Goal: Task Accomplishment & Management: Use online tool/utility

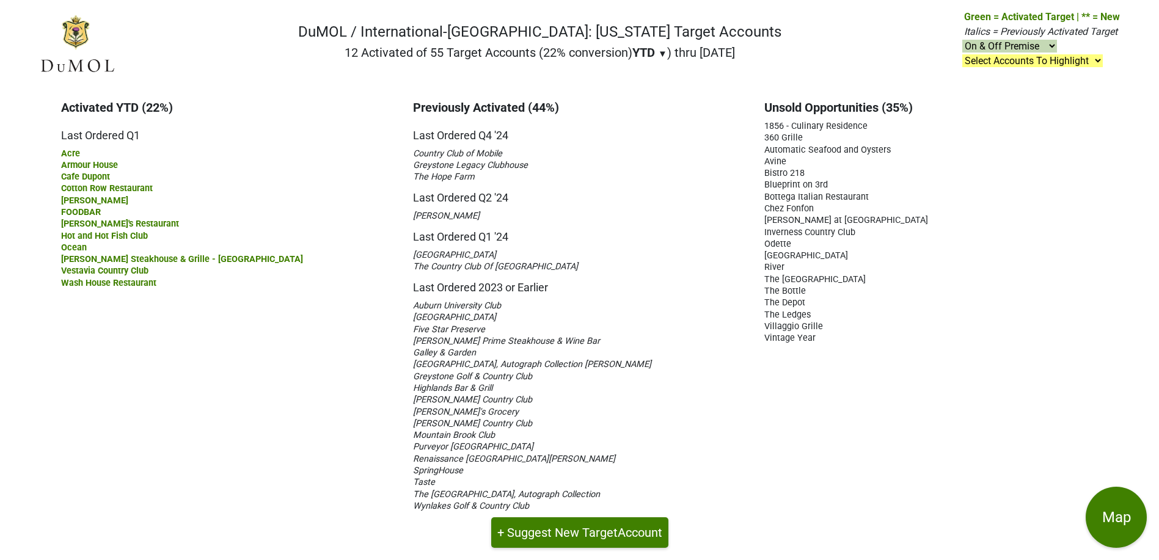
drag, startPoint x: 470, startPoint y: 214, endPoint x: 392, endPoint y: 208, distance: 78.4
click at [392, 208] on div "Activated YTD (22%) Last Ordered Q1 [GEOGRAPHIC_DATA] [GEOGRAPHIC_DATA] [GEOGRA…" at bounding box center [579, 305] width 1177 height 435
click at [390, 208] on div "FOODBAR" at bounding box center [227, 212] width 333 height 12
drag, startPoint x: 407, startPoint y: 220, endPoint x: 451, endPoint y: 216, distance: 44.2
click at [451, 216] on div "Previously Activated (44%) Last Ordered Q4 '24 Last Ordered Q2 '24" at bounding box center [580, 305] width 352 height 411
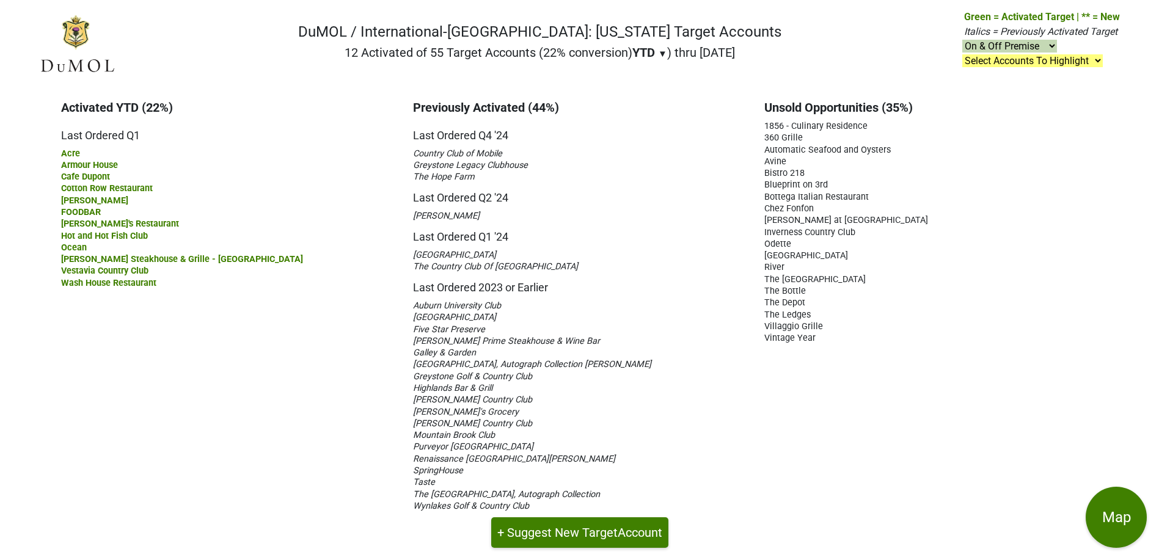
drag, startPoint x: 451, startPoint y: 216, endPoint x: 478, endPoint y: 216, distance: 26.3
click at [476, 216] on div "[PERSON_NAME]" at bounding box center [579, 215] width 333 height 12
drag, startPoint x: 414, startPoint y: 345, endPoint x: 485, endPoint y: 344, distance: 70.9
click at [485, 346] on div "Galley & Garden" at bounding box center [579, 352] width 333 height 12
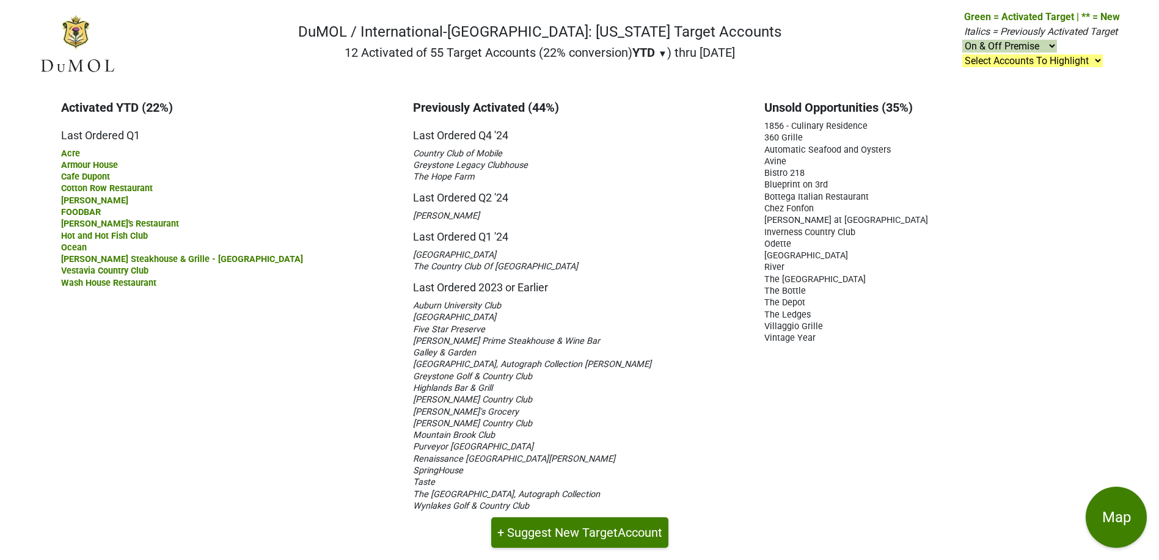
click at [485, 346] on div "Galley & Garden" at bounding box center [579, 352] width 333 height 12
click at [773, 156] on span "Avine" at bounding box center [775, 161] width 22 height 10
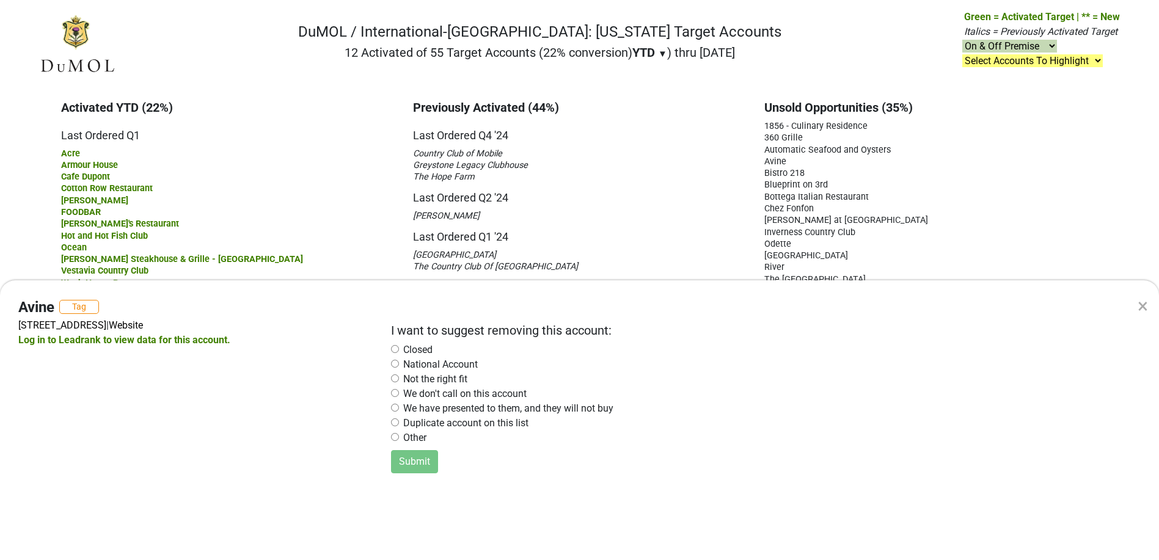
scroll to position [0, 0]
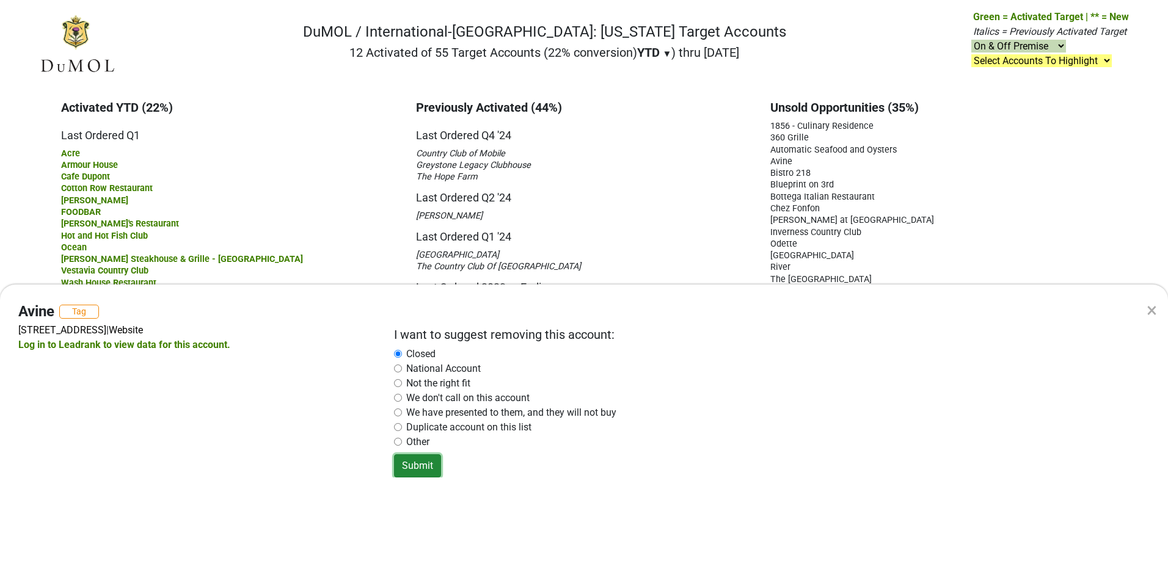
click at [420, 468] on button "Submit" at bounding box center [417, 465] width 47 height 23
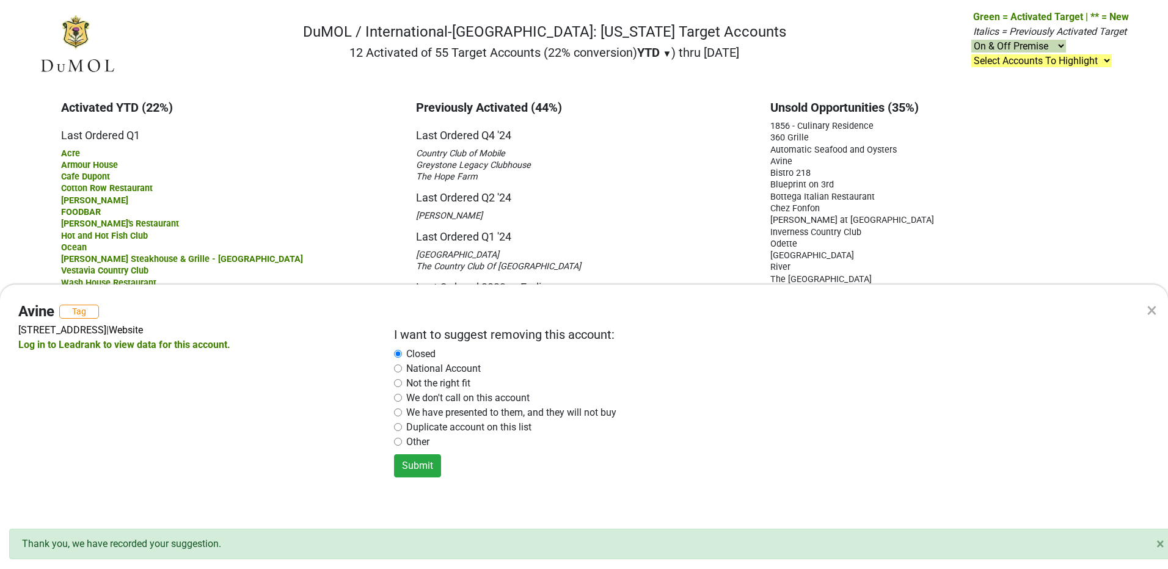
radio input "false"
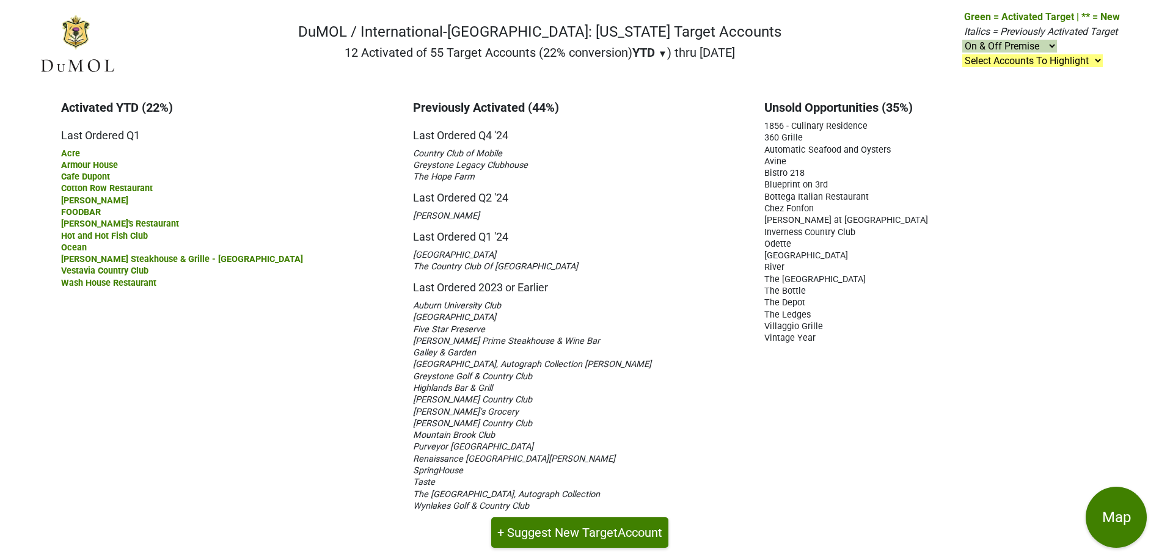
drag, startPoint x: 57, startPoint y: 212, endPoint x: 107, endPoint y: 216, distance: 50.9
click at [107, 216] on div "Activated YTD (22%) Last Ordered Q1 [GEOGRAPHIC_DATA] [GEOGRAPHIC_DATA] [GEOGRA…" at bounding box center [228, 305] width 352 height 411
click at [347, 299] on div "Activated YTD (22%) Last Ordered Q1 [GEOGRAPHIC_DATA] [GEOGRAPHIC_DATA] [GEOGRA…" at bounding box center [228, 305] width 352 height 411
drag, startPoint x: 54, startPoint y: 153, endPoint x: 180, endPoint y: 310, distance: 200.7
click at [180, 310] on div "Activated YTD (22%) Last Ordered Q1 [GEOGRAPHIC_DATA] [GEOGRAPHIC_DATA] [GEOGRA…" at bounding box center [228, 305] width 352 height 411
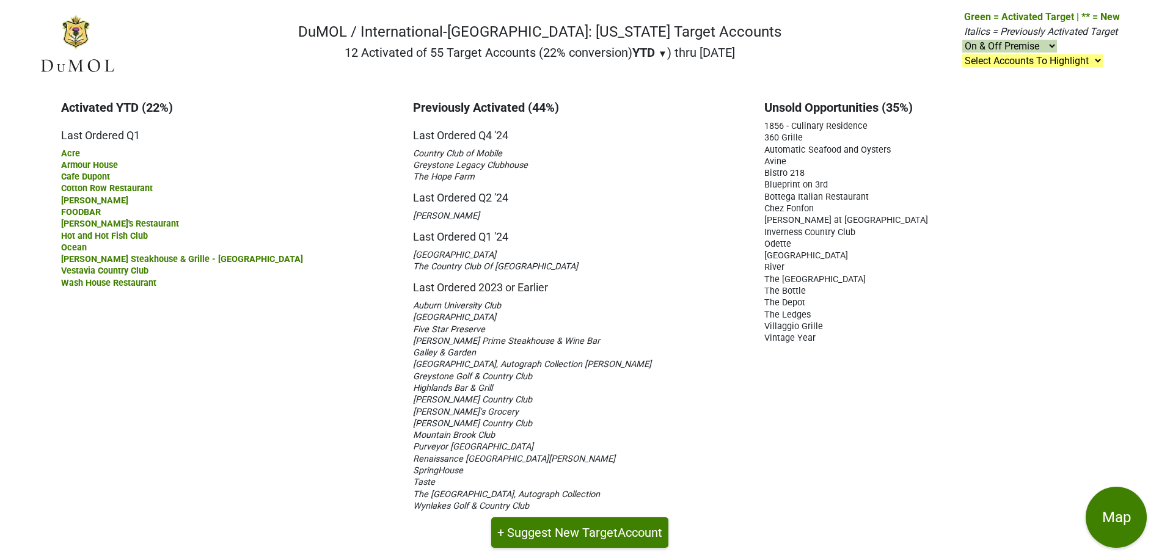
drag, startPoint x: 180, startPoint y: 310, endPoint x: 155, endPoint y: 316, distance: 25.3
click at [158, 316] on div "Activated YTD (22%) Last Ordered Q1 [GEOGRAPHIC_DATA] [GEOGRAPHIC_DATA] [GEOGRA…" at bounding box center [228, 305] width 352 height 411
drag, startPoint x: 164, startPoint y: 280, endPoint x: 60, endPoint y: 134, distance: 179.1
click at [60, 134] on div "Activated YTD (22%) Last Ordered Q1 [GEOGRAPHIC_DATA] [GEOGRAPHIC_DATA] [GEOGRA…" at bounding box center [228, 305] width 352 height 411
click at [60, 136] on div "Activated YTD (22%) Last Ordered Q1 [GEOGRAPHIC_DATA] [GEOGRAPHIC_DATA] [GEOGRA…" at bounding box center [228, 305] width 352 height 411
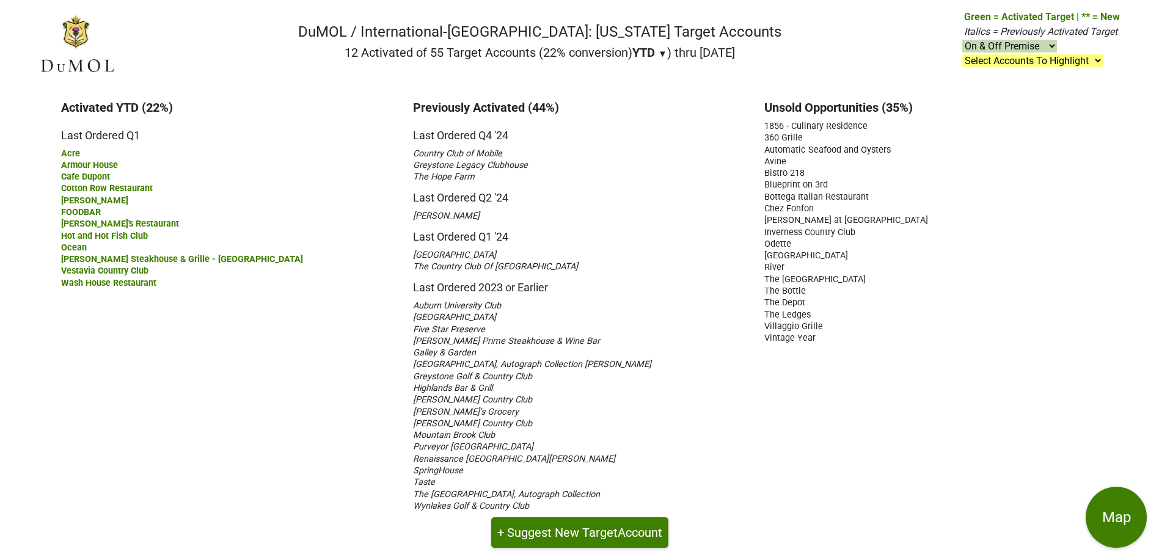
drag, startPoint x: 60, startPoint y: 134, endPoint x: 203, endPoint y: 286, distance: 207.8
click at [203, 286] on div "Activated YTD (22%) Last Ordered Q1 [GEOGRAPHIC_DATA] [GEOGRAPHIC_DATA] [GEOGRA…" at bounding box center [228, 305] width 352 height 411
drag, startPoint x: 203, startPoint y: 286, endPoint x: 191, endPoint y: 329, distance: 45.1
click at [191, 329] on div "Activated YTD (22%) Last Ordered Q1 [GEOGRAPHIC_DATA] [GEOGRAPHIC_DATA] [GEOGRA…" at bounding box center [228, 305] width 352 height 411
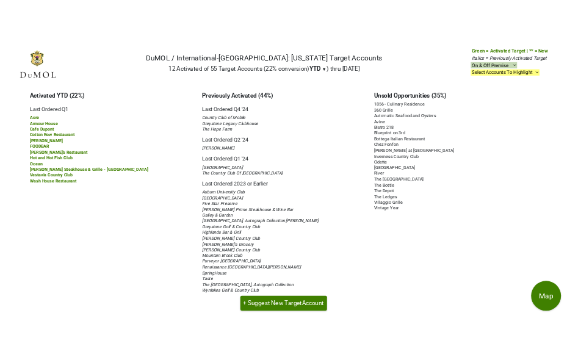
scroll to position [9, 0]
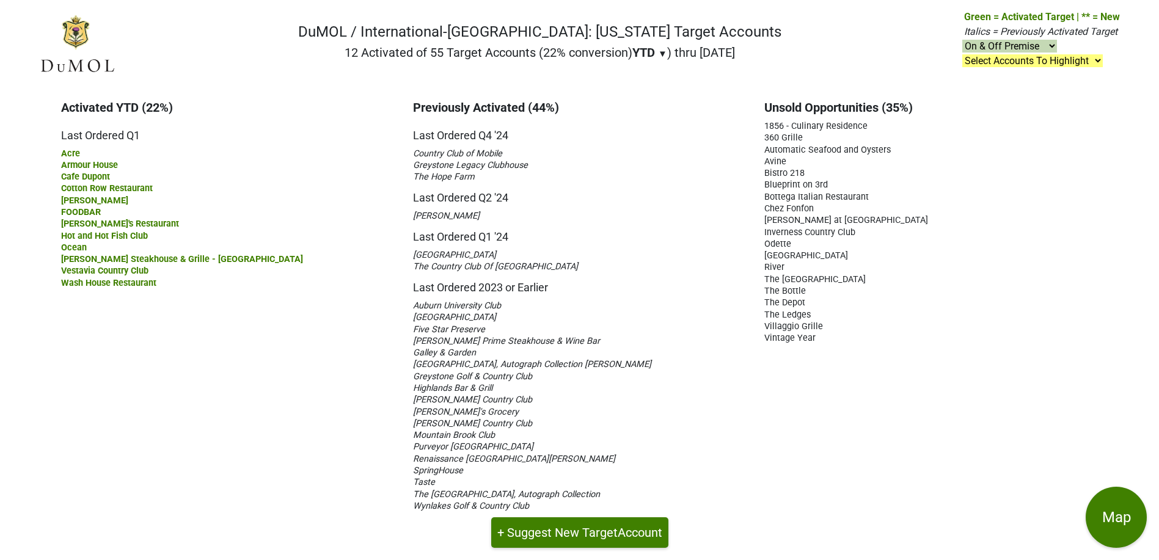
drag, startPoint x: 59, startPoint y: 95, endPoint x: 930, endPoint y: 408, distance: 924.8
click at [930, 408] on div "Activated YTD (22%) Last Ordered Q1 [GEOGRAPHIC_DATA] [GEOGRAPHIC_DATA] [GEOGRA…" at bounding box center [579, 305] width 1177 height 435
drag, startPoint x: 930, startPoint y: 408, endPoint x: 925, endPoint y: 437, distance: 29.6
click at [925, 437] on div "Unsold Opportunities (35%) 1856 - Culinary Residence 360 Grille Automatic Seafo…" at bounding box center [931, 305] width 352 height 411
click at [902, 407] on div "Unsold Opportunities (35%) 1856 - Culinary Residence 360 Grille Automatic Seafo…" at bounding box center [931, 305] width 352 height 411
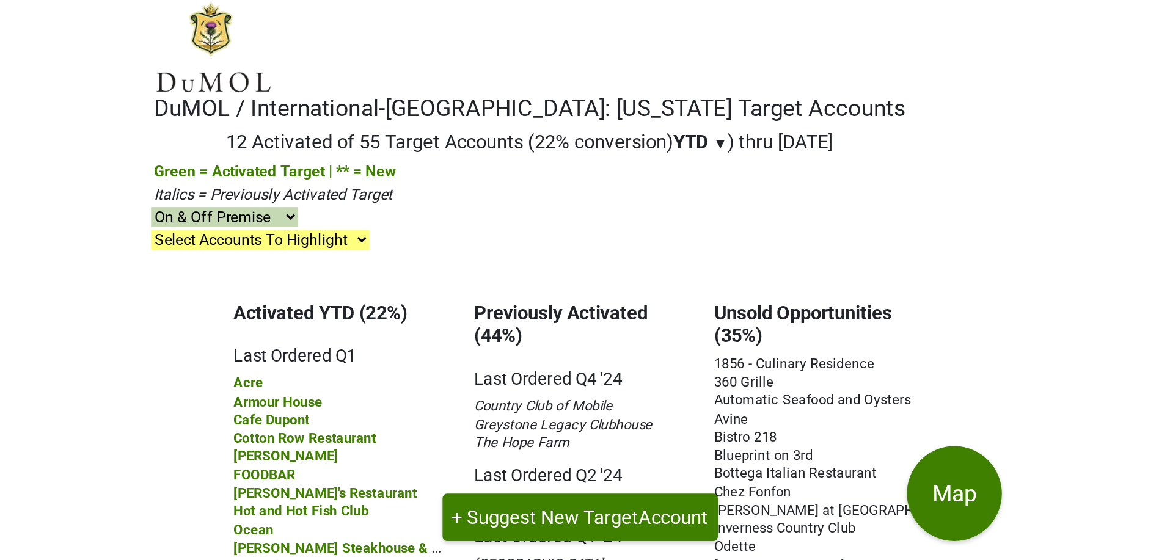
scroll to position [0, 0]
